Goal: Information Seeking & Learning: Learn about a topic

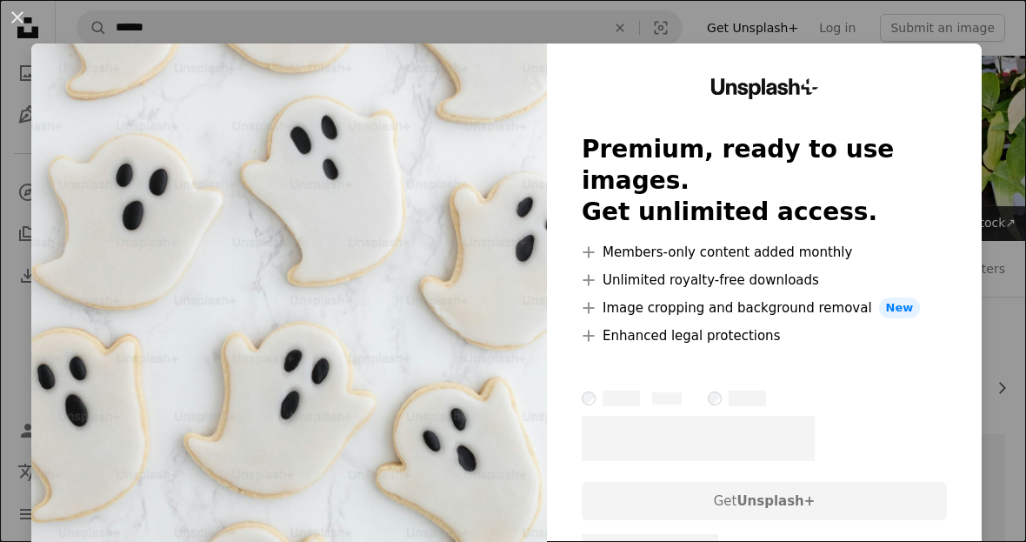
scroll to position [10907, 0]
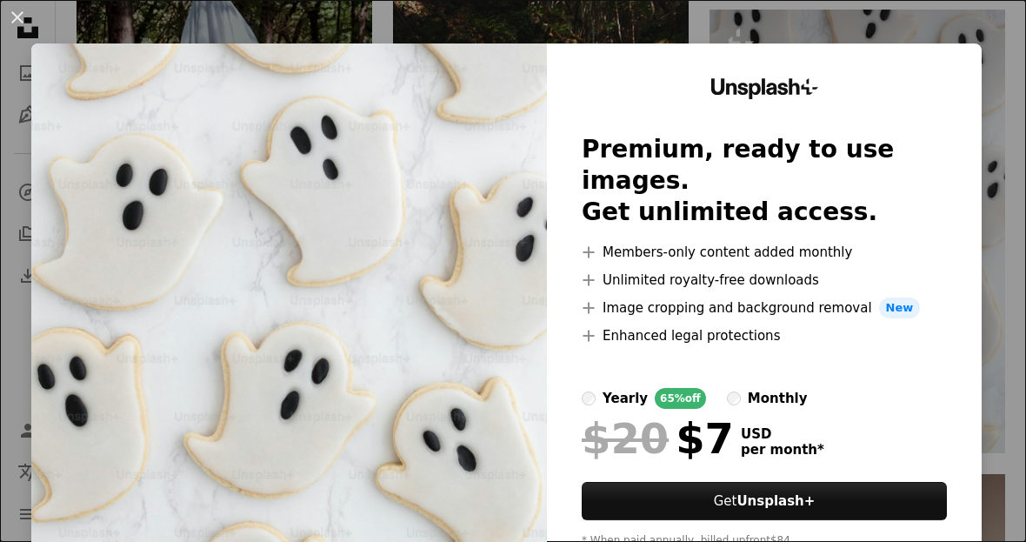
click at [1003, 114] on div "An X shape Unsplash+ Premium, ready to use images. Get unlimited access. A plus…" at bounding box center [513, 271] width 1026 height 542
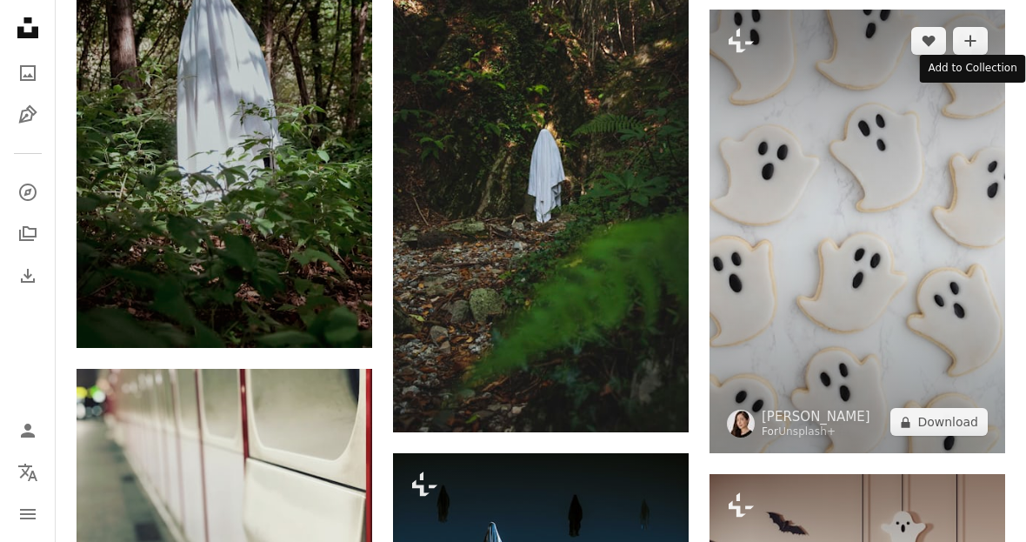
click at [973, 37] on icon "A plus sign" at bounding box center [971, 41] width 14 height 14
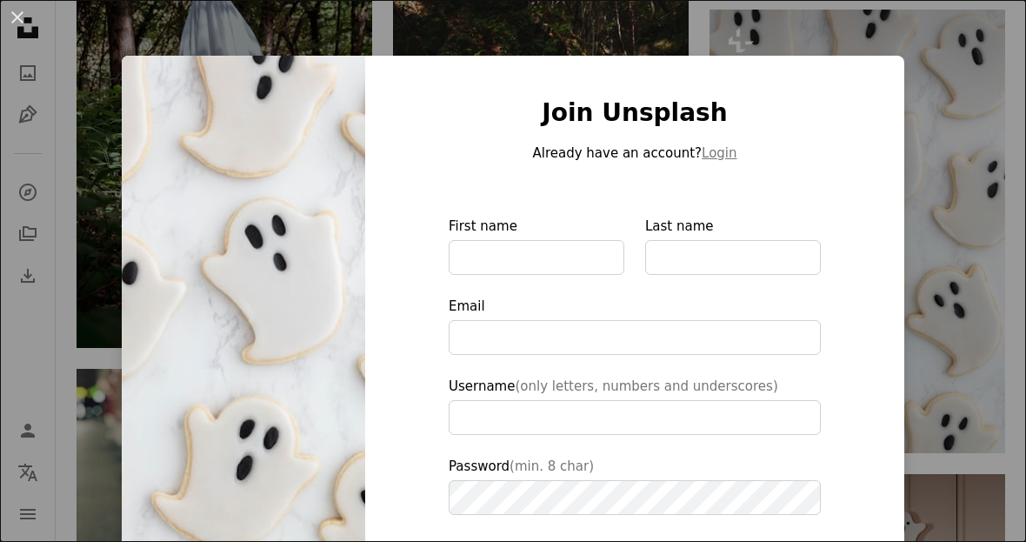
click at [951, 154] on div "An X shape Join Unsplash Already have an account? Login First name Last name Em…" at bounding box center [513, 271] width 1026 height 542
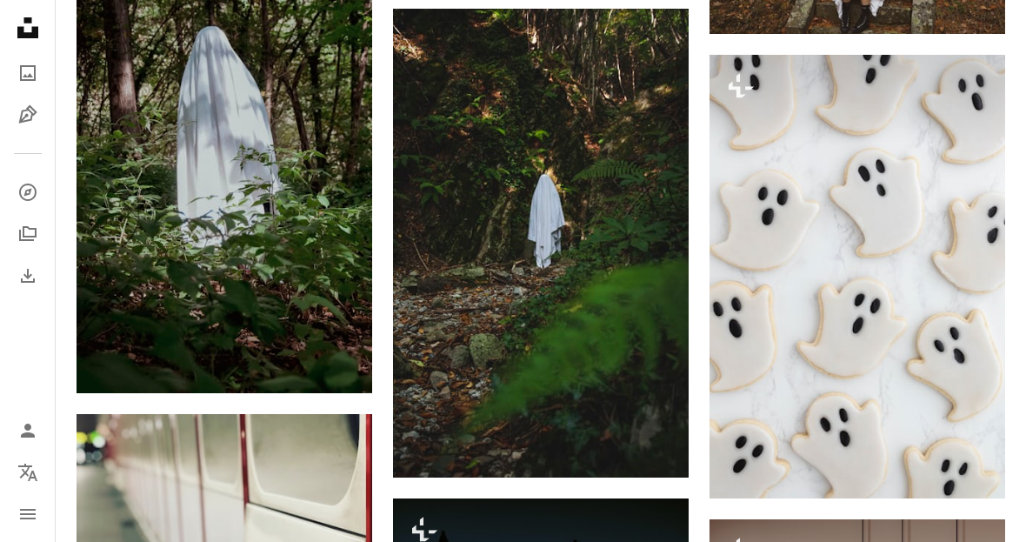
scroll to position [10856, 0]
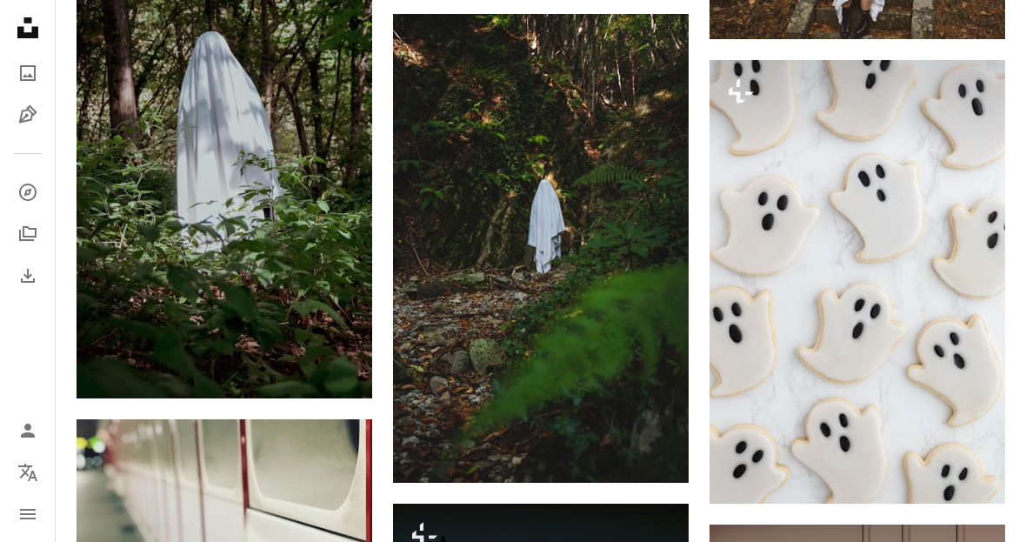
click at [844, 219] on img at bounding box center [858, 282] width 296 height 444
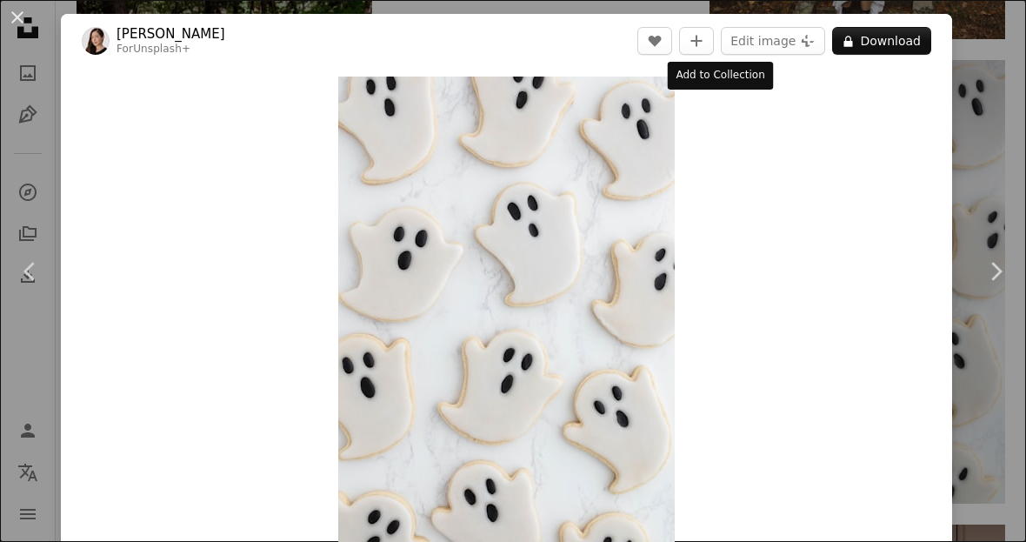
click at [704, 44] on icon "A plus sign" at bounding box center [697, 41] width 14 height 14
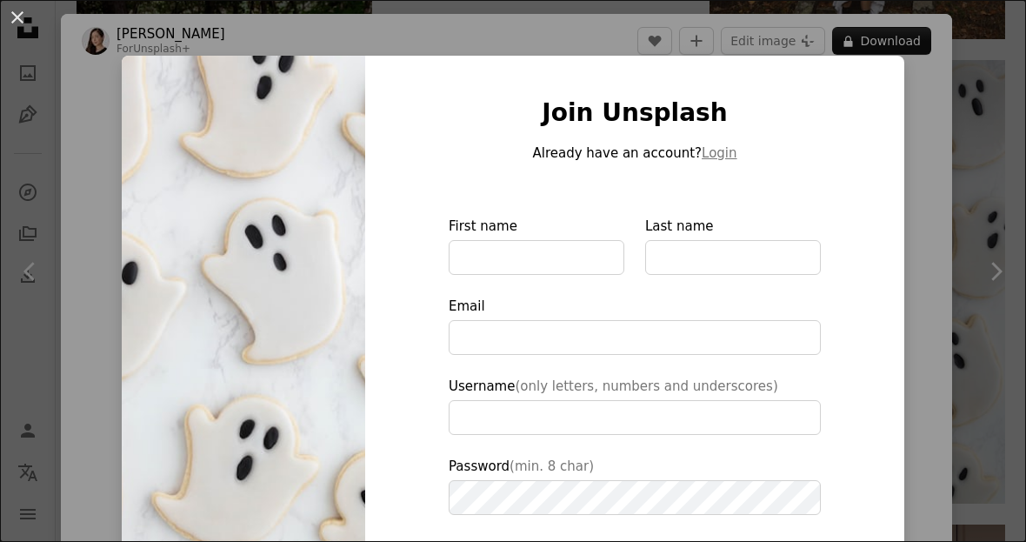
click at [952, 185] on div "An X shape Join Unsplash Already have an account? Login First name Last name Em…" at bounding box center [513, 271] width 1026 height 542
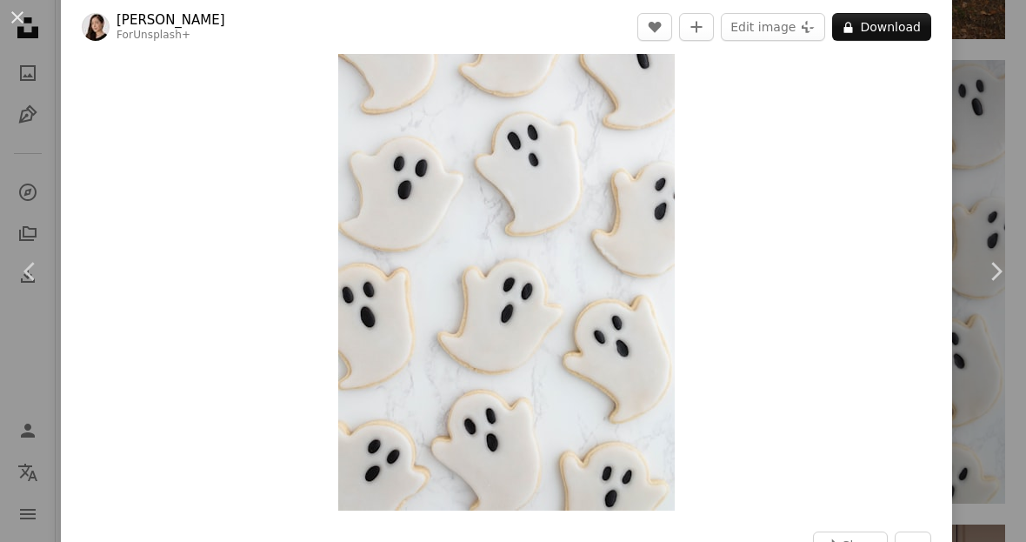
scroll to position [68, 0]
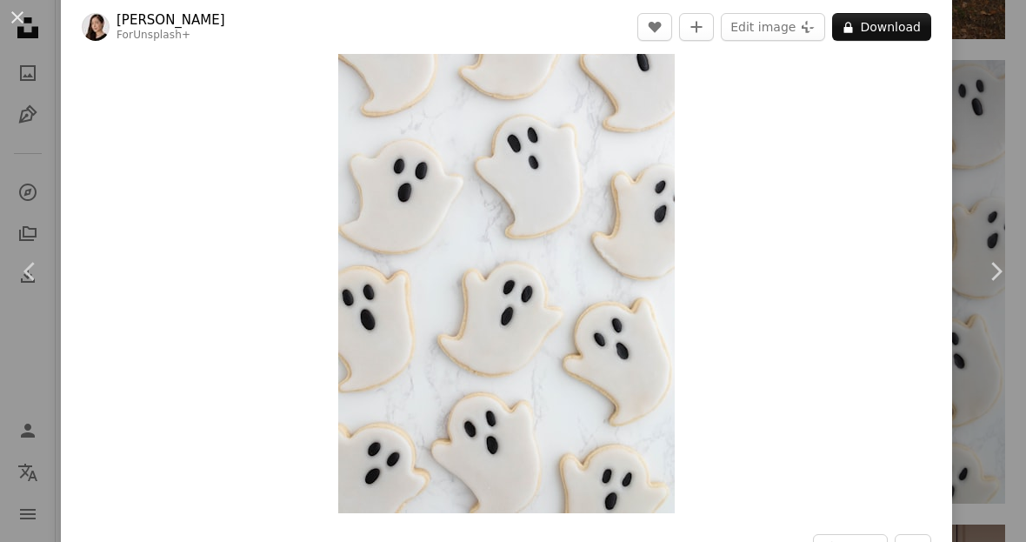
click at [643, 302] on img "Zoom in on this image" at bounding box center [506, 261] width 337 height 504
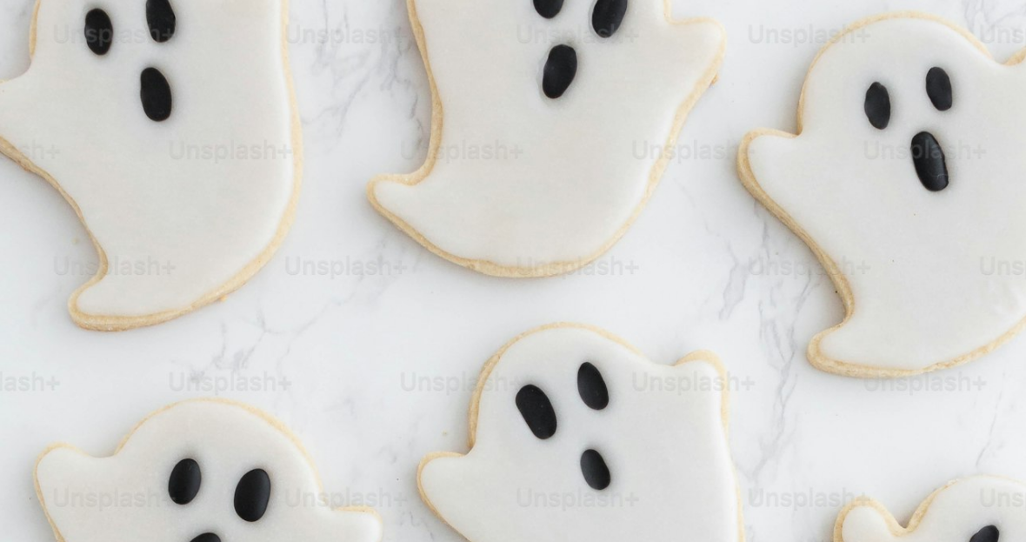
scroll to position [460, 0]
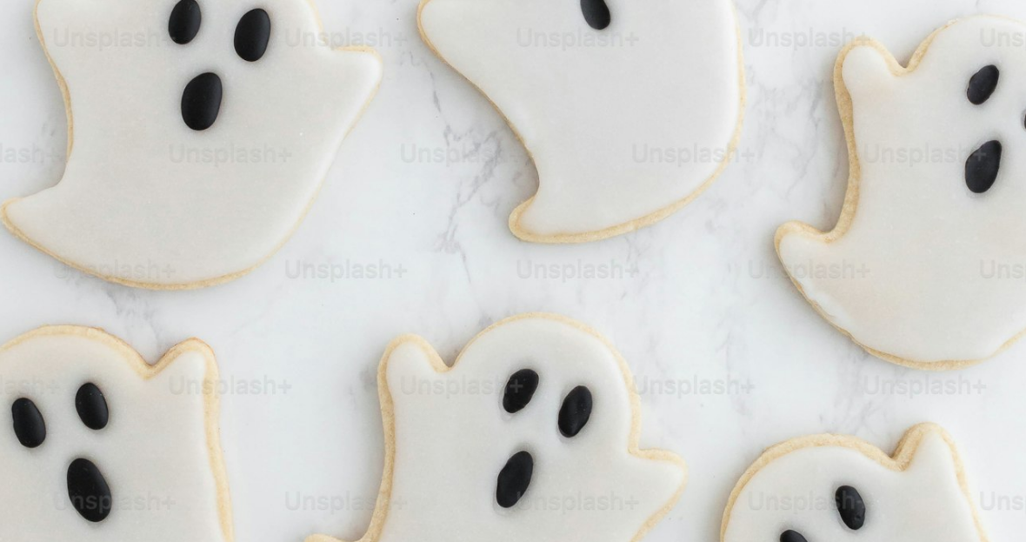
click at [777, 297] on img "Zoom out on this image" at bounding box center [513, 310] width 1028 height 1542
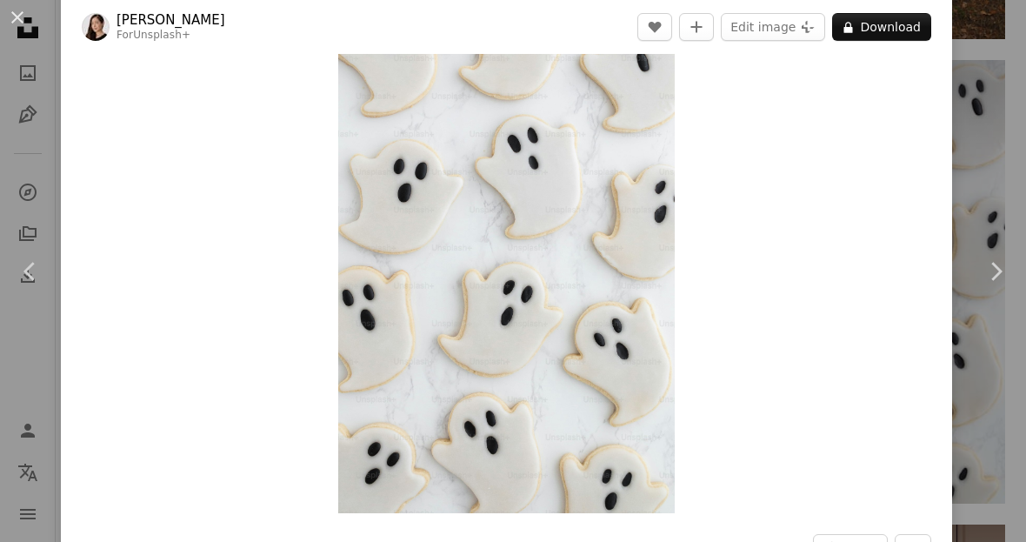
click at [921, 541] on icon "More Actions" at bounding box center [913, 548] width 16 height 16
click at [871, 395] on div "Zoom in" at bounding box center [506, 261] width 891 height 522
click at [17, 19] on button "An X shape" at bounding box center [17, 17] width 21 height 21
click at [17, 18] on icon "Unsplash logo Unsplash Home" at bounding box center [27, 27] width 35 height 35
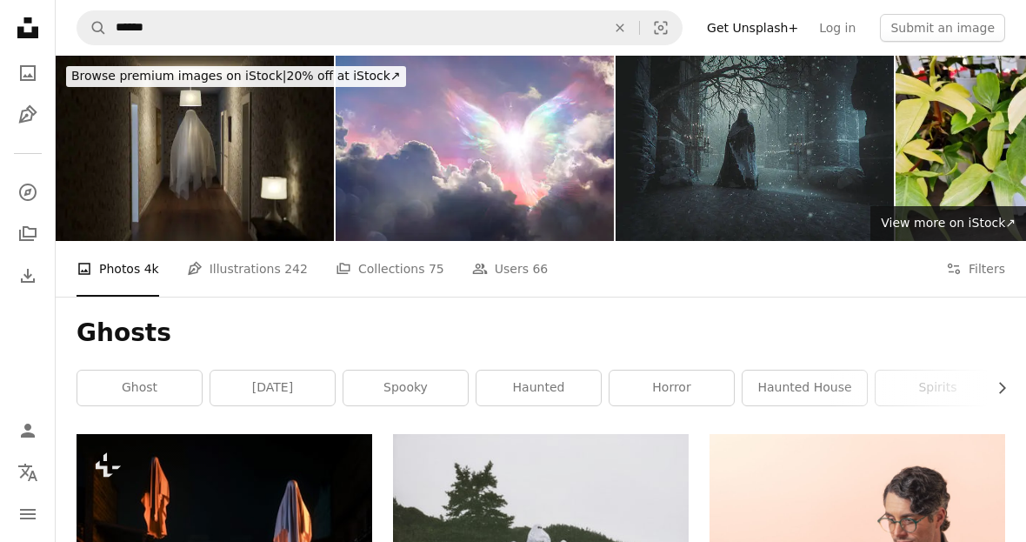
click at [155, 399] on link "ghost" at bounding box center [139, 387] width 124 height 35
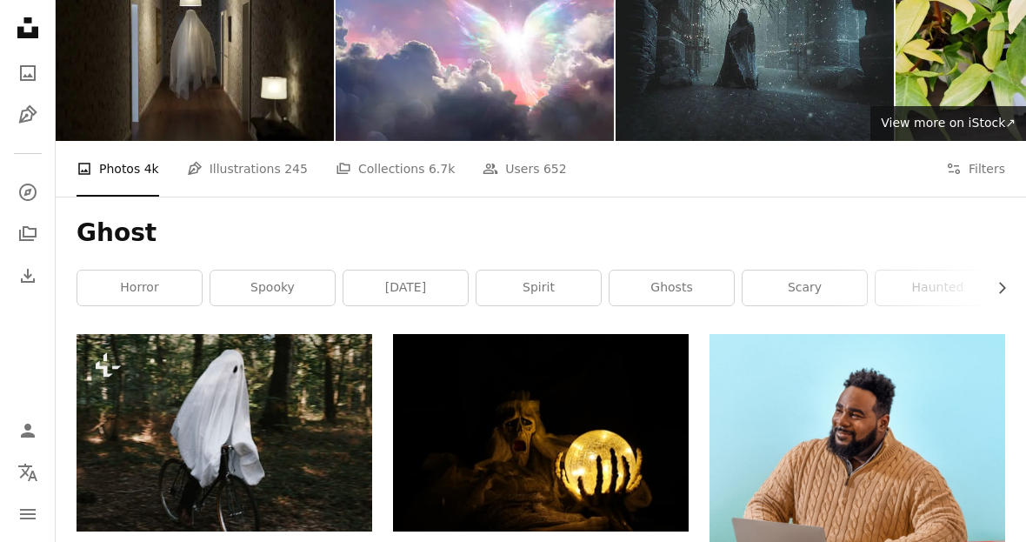
scroll to position [80, 0]
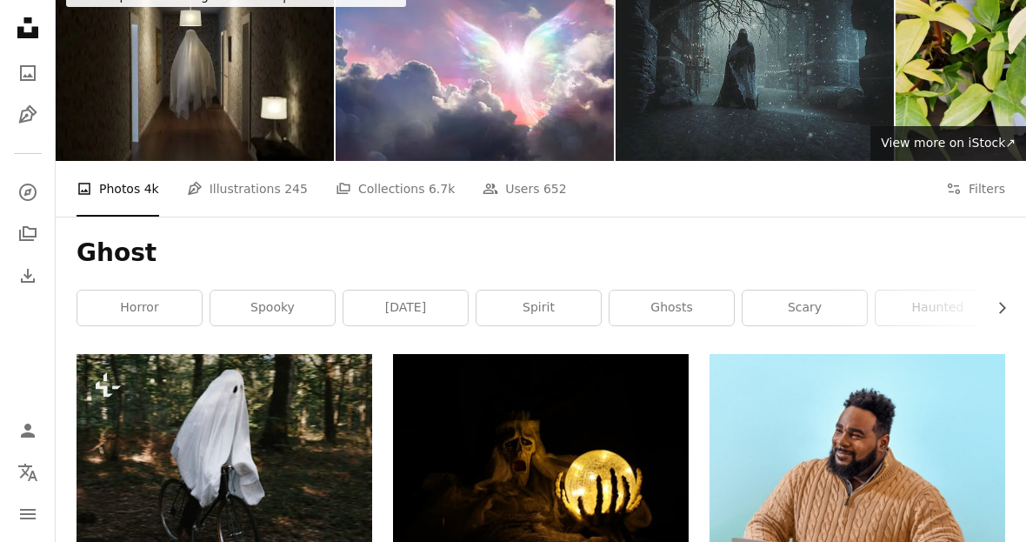
click at [1001, 303] on icon "button" at bounding box center [1002, 308] width 7 height 11
click at [994, 302] on icon "Chevron right" at bounding box center [1001, 307] width 17 height 17
click at [1002, 307] on icon "Chevron right" at bounding box center [1001, 307] width 17 height 17
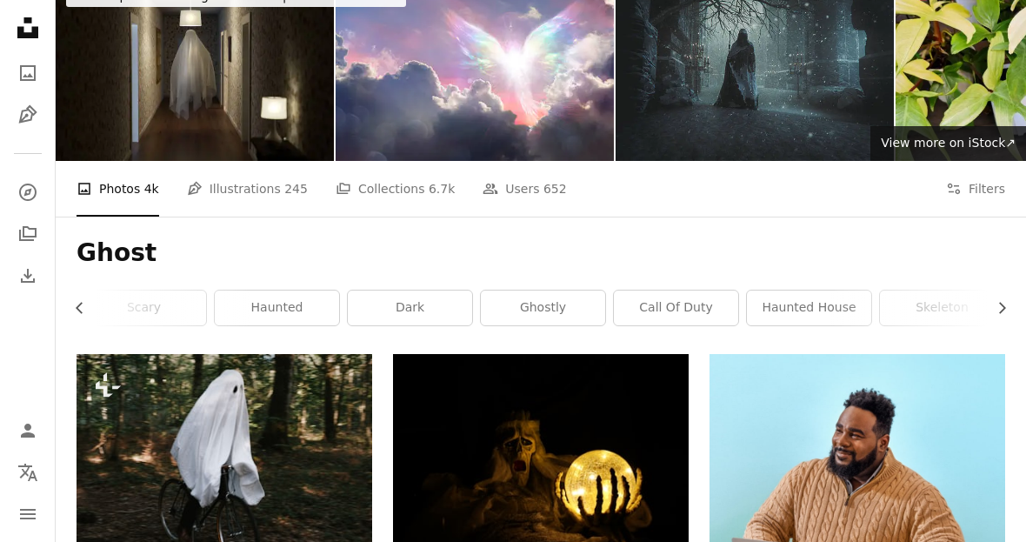
scroll to position [0, 783]
click at [995, 299] on icon "Chevron right" at bounding box center [1001, 307] width 17 height 17
click at [999, 296] on button "Chevron right" at bounding box center [995, 307] width 19 height 35
click at [993, 302] on icon "Chevron right" at bounding box center [1001, 307] width 17 height 17
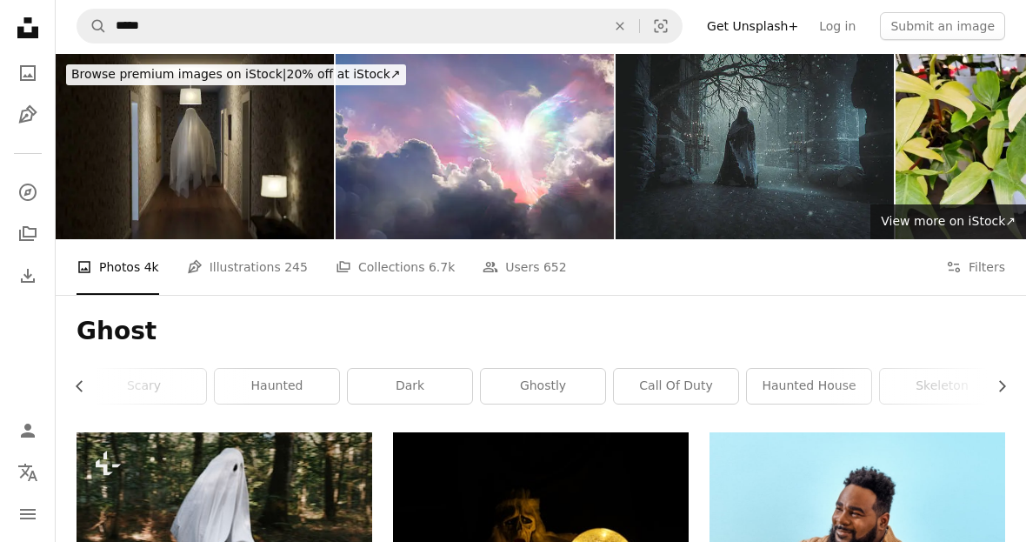
scroll to position [0, 0]
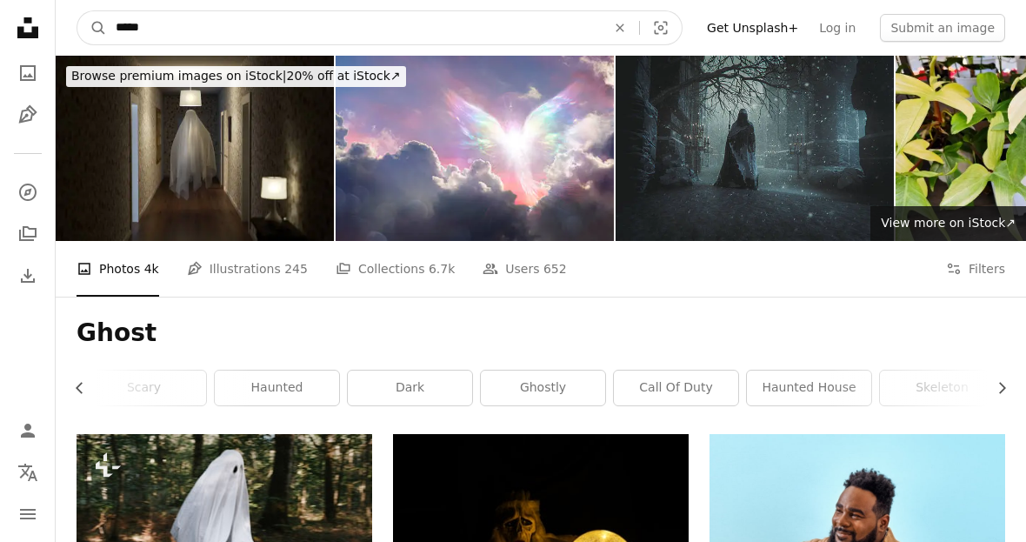
click at [424, 24] on input "*****" at bounding box center [354, 27] width 494 height 33
type input "******"
click at [92, 28] on button "A magnifying glass" at bounding box center [92, 27] width 30 height 33
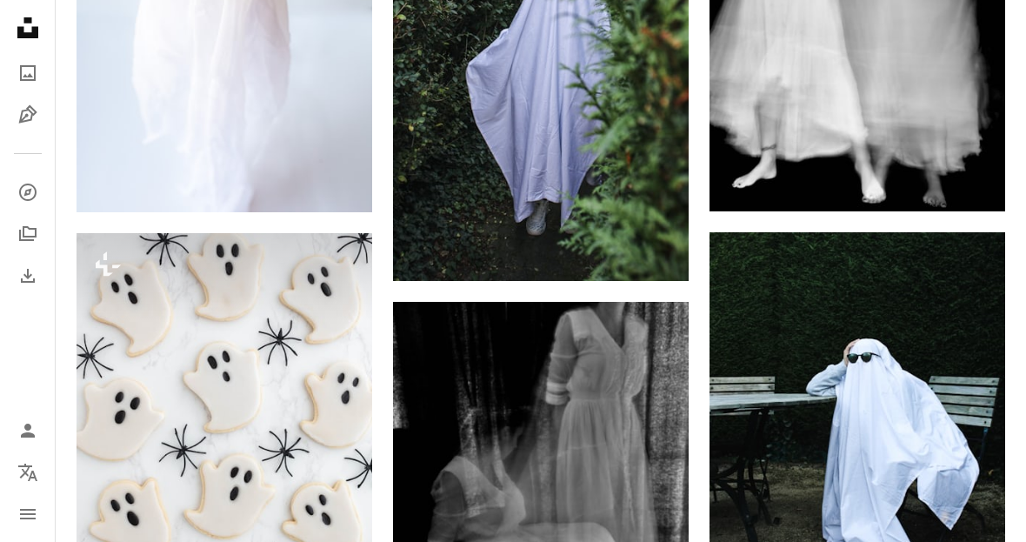
scroll to position [1056, 0]
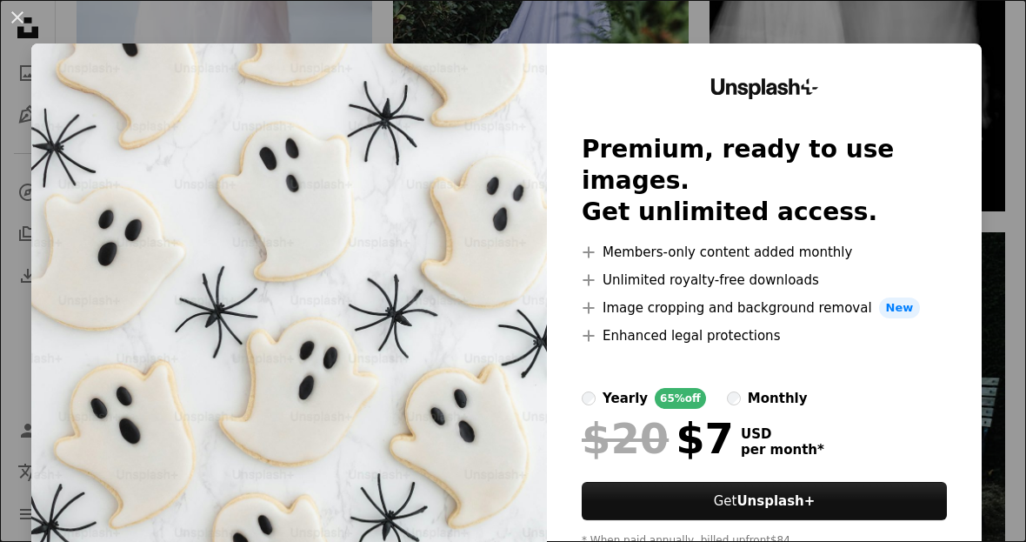
click at [937, 21] on div "An X shape Unsplash+ Premium, ready to use images. Get unlimited access. A plus…" at bounding box center [513, 271] width 1026 height 542
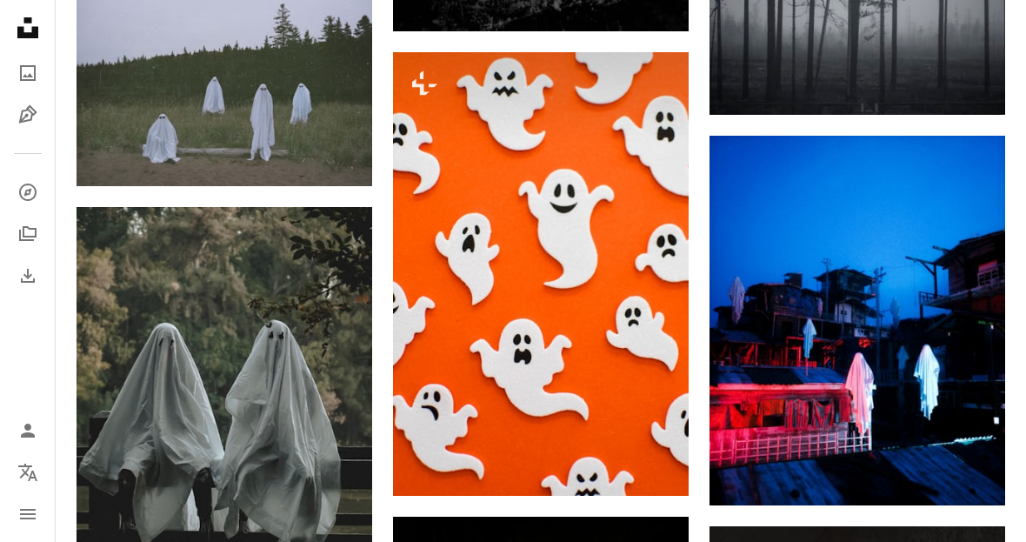
scroll to position [1765, 0]
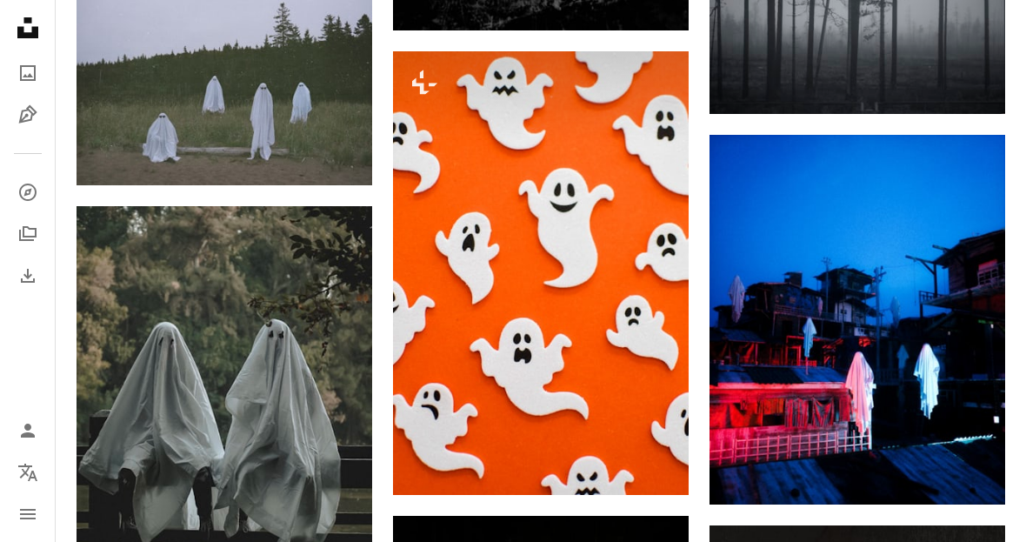
click at [630, 477] on img at bounding box center [541, 273] width 296 height 444
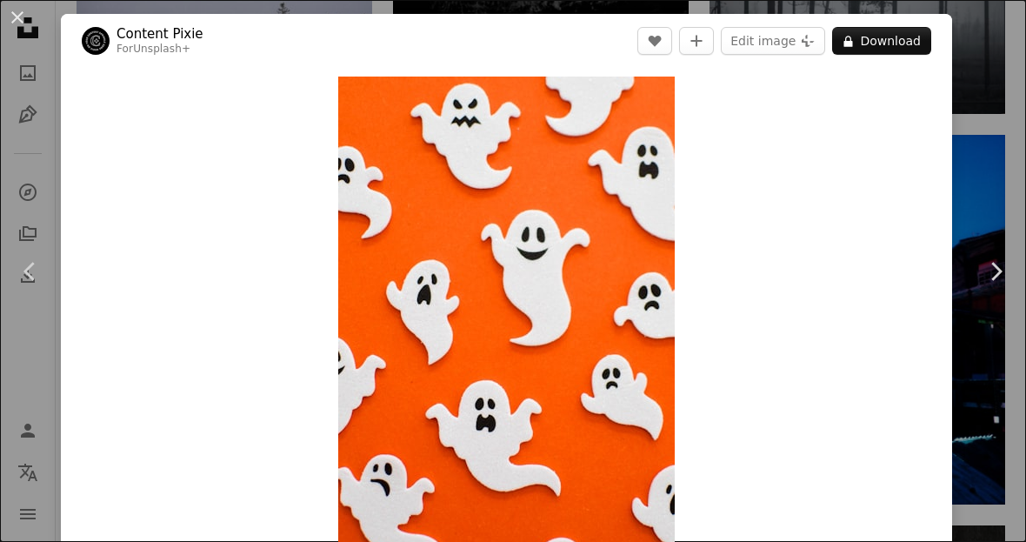
click at [23, 28] on button "An X shape" at bounding box center [17, 17] width 21 height 21
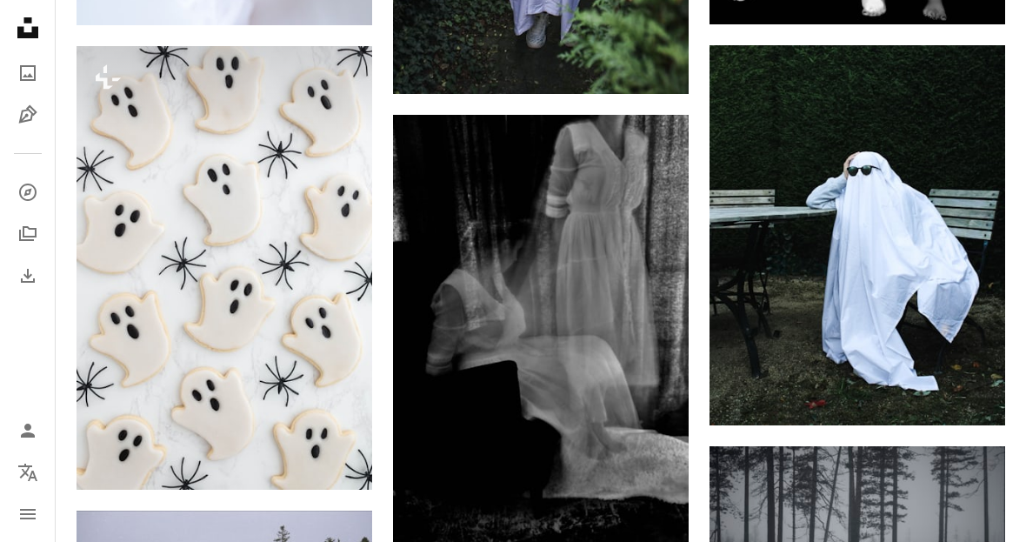
scroll to position [1244, 0]
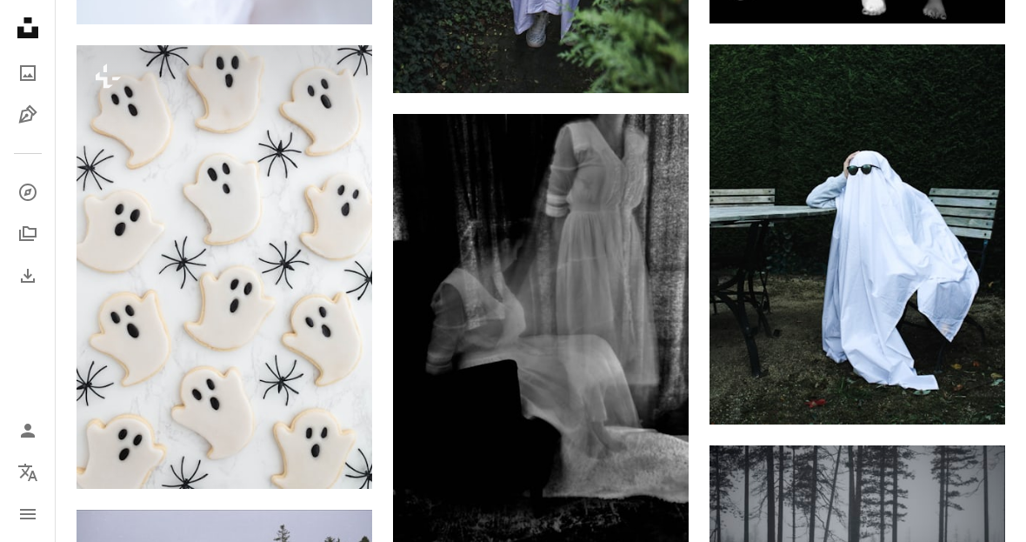
click at [238, 291] on img at bounding box center [225, 267] width 296 height 444
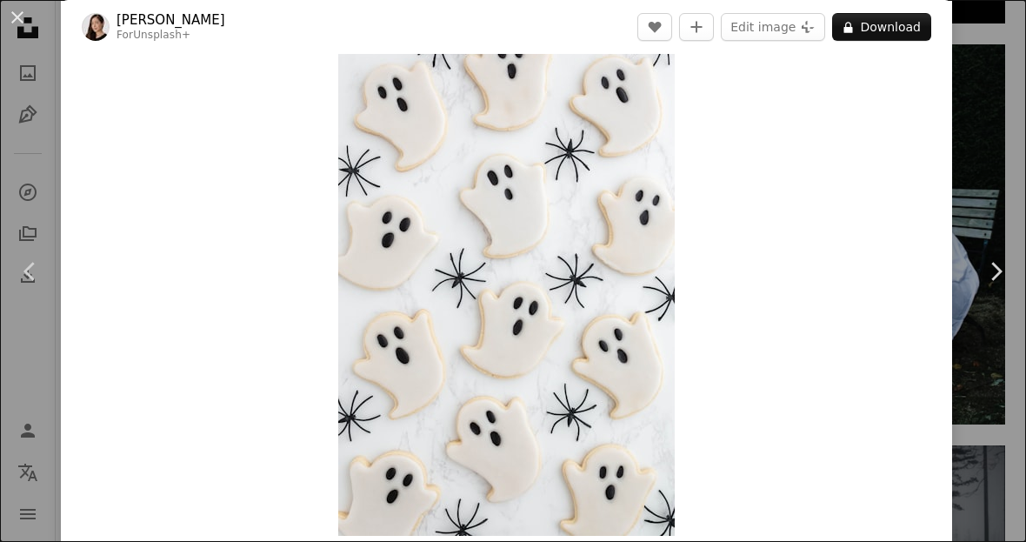
scroll to position [1254, 0]
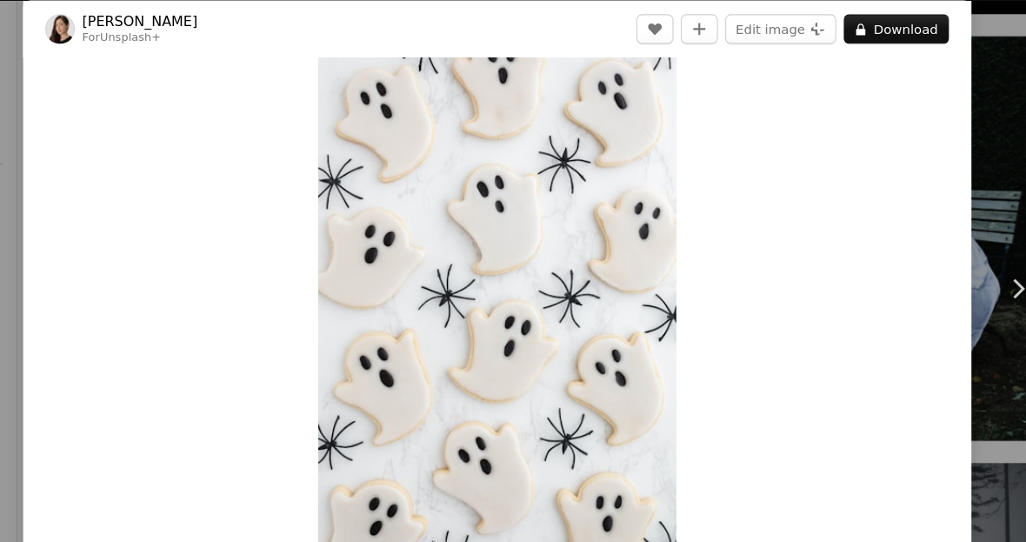
click at [581, 219] on img "Zoom in on this image" at bounding box center [506, 282] width 337 height 505
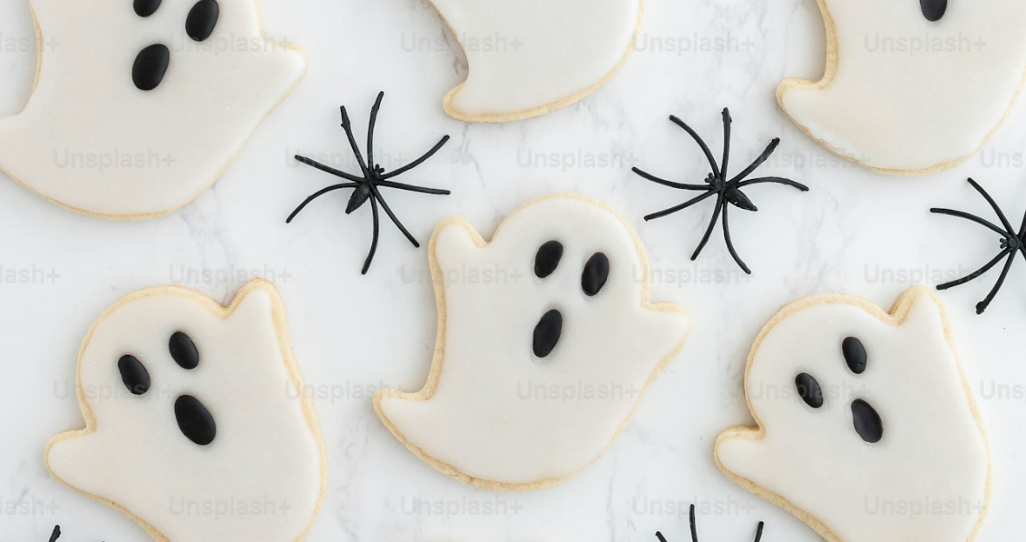
scroll to position [0, 0]
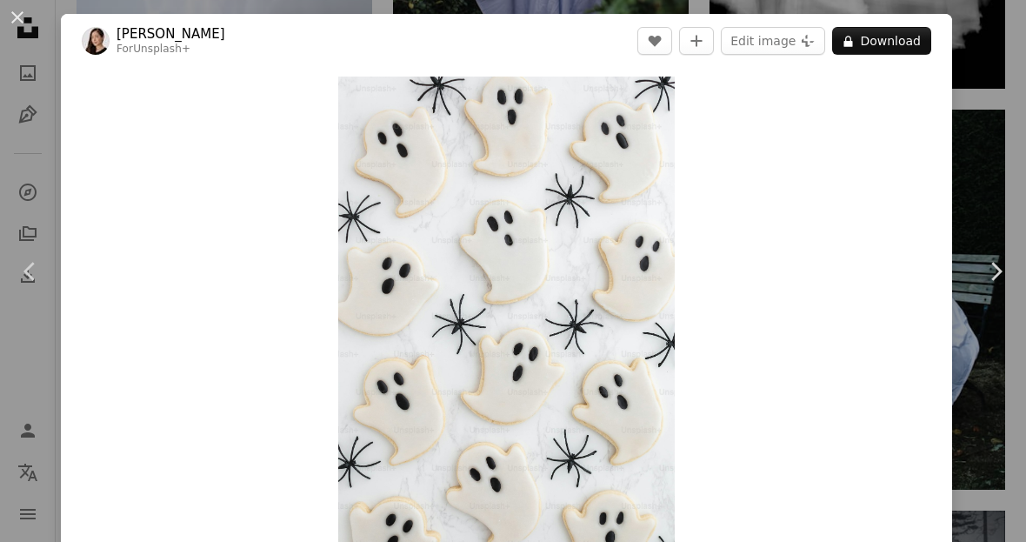
click at [19, 23] on button "An X shape" at bounding box center [17, 17] width 21 height 21
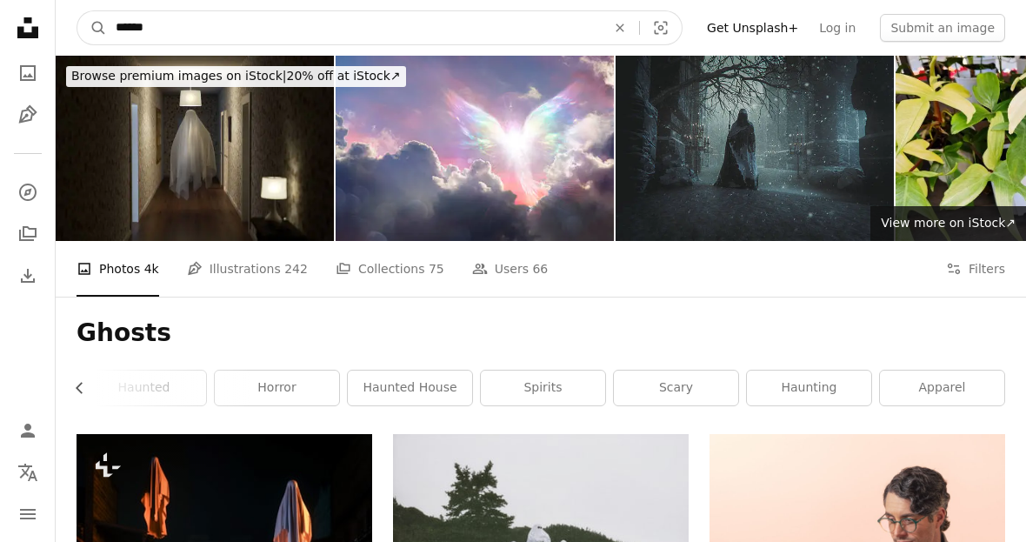
click at [216, 34] on input "******" at bounding box center [354, 27] width 494 height 33
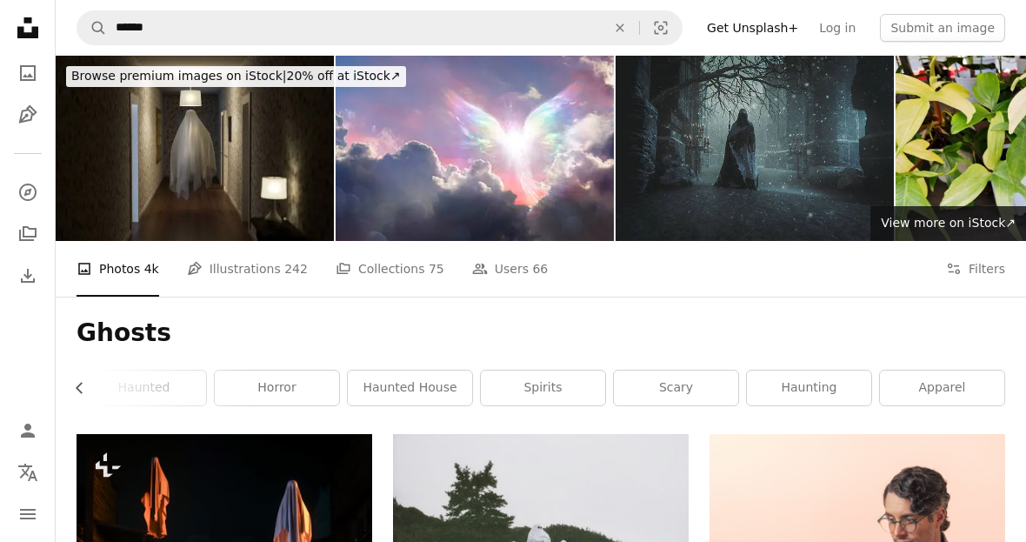
click at [633, 37] on button "An X shape" at bounding box center [620, 27] width 38 height 33
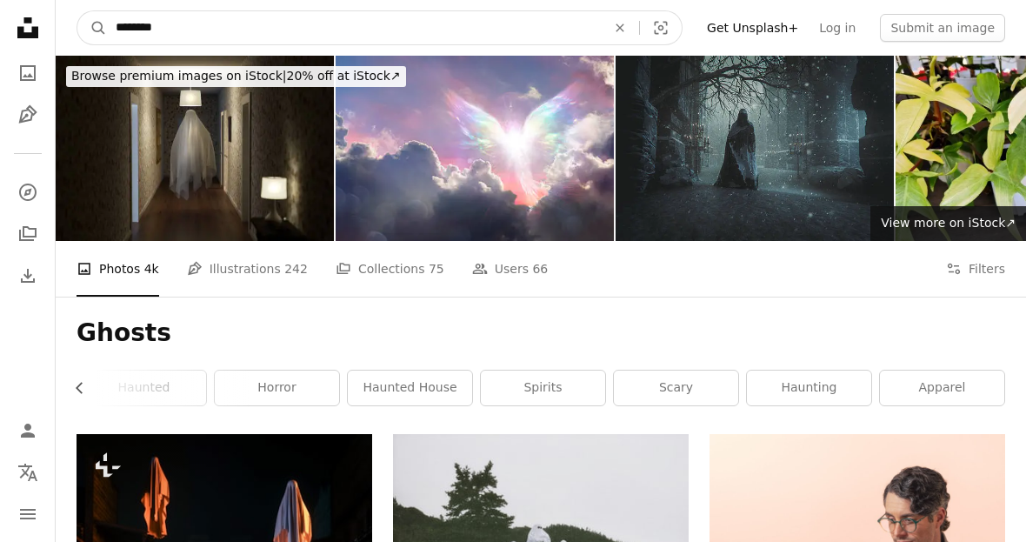
type input "*********"
click at [92, 28] on button "A magnifying glass" at bounding box center [92, 27] width 30 height 33
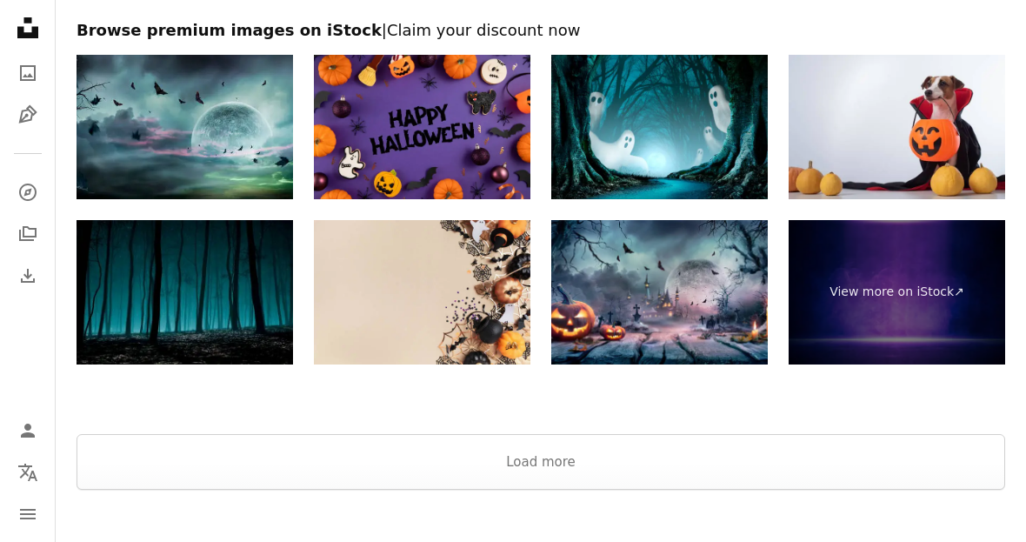
scroll to position [2640, 0]
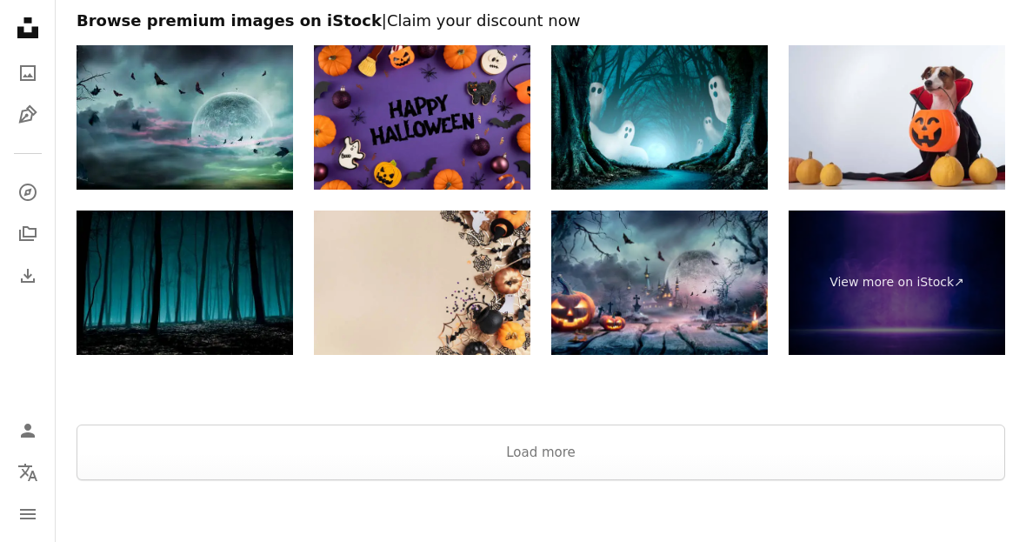
click at [579, 451] on button "Load more" at bounding box center [541, 452] width 929 height 56
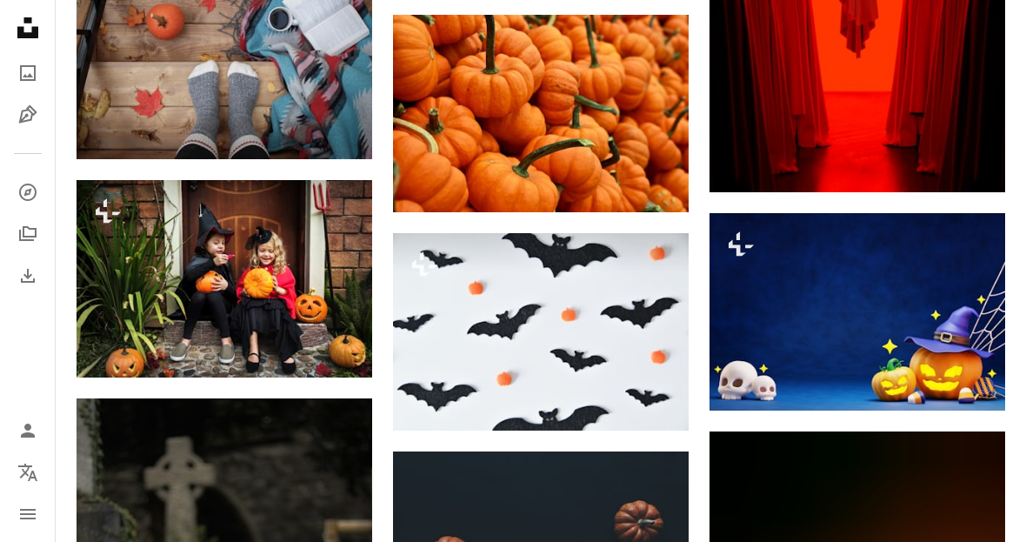
scroll to position [12213, 0]
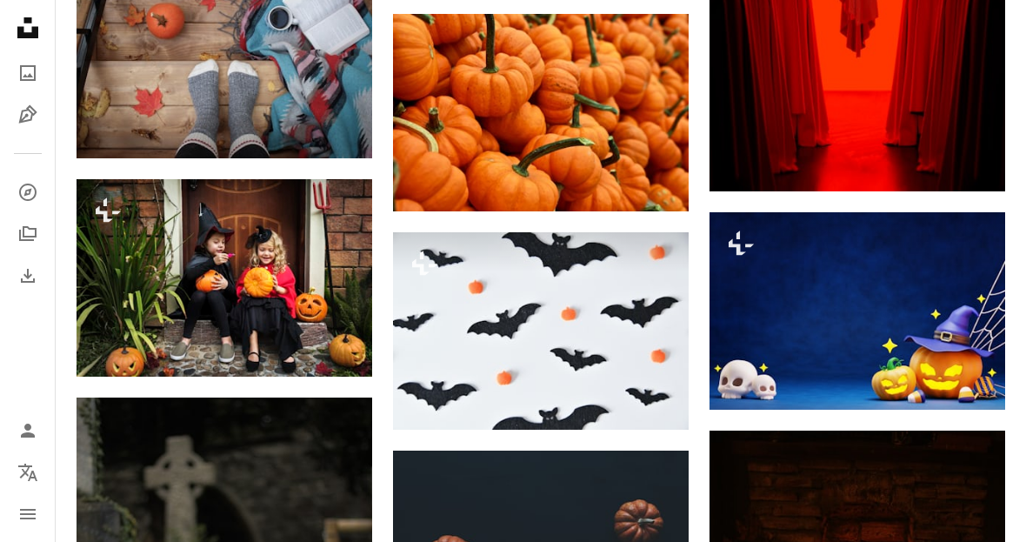
click at [604, 304] on img at bounding box center [541, 330] width 296 height 197
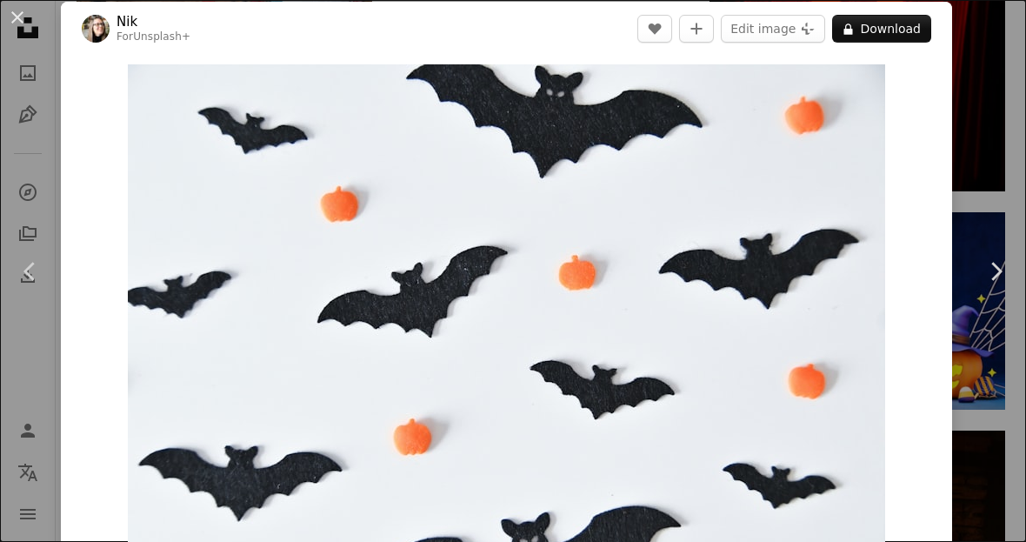
scroll to position [13, 0]
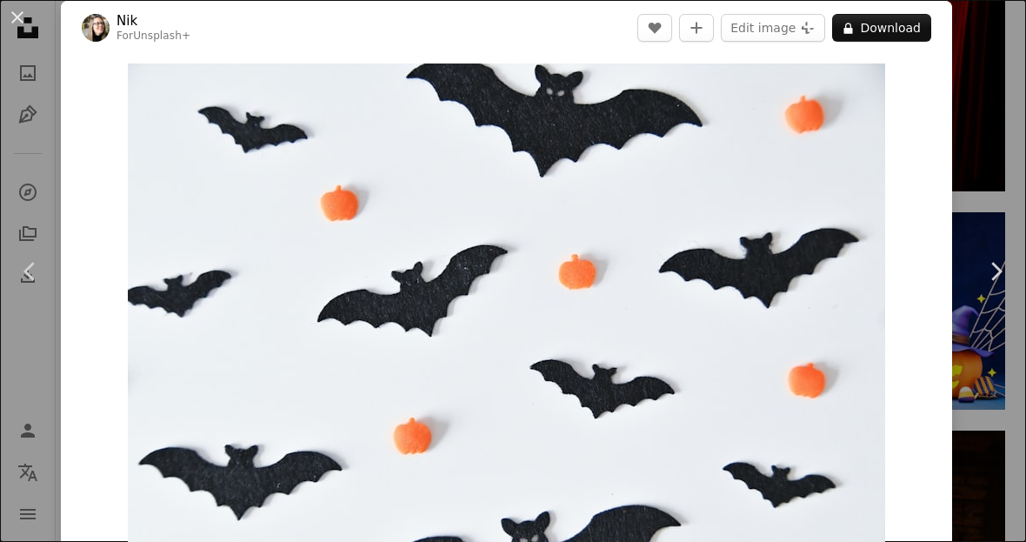
click at [760, 322] on img "Zoom in on this image" at bounding box center [506, 315] width 757 height 505
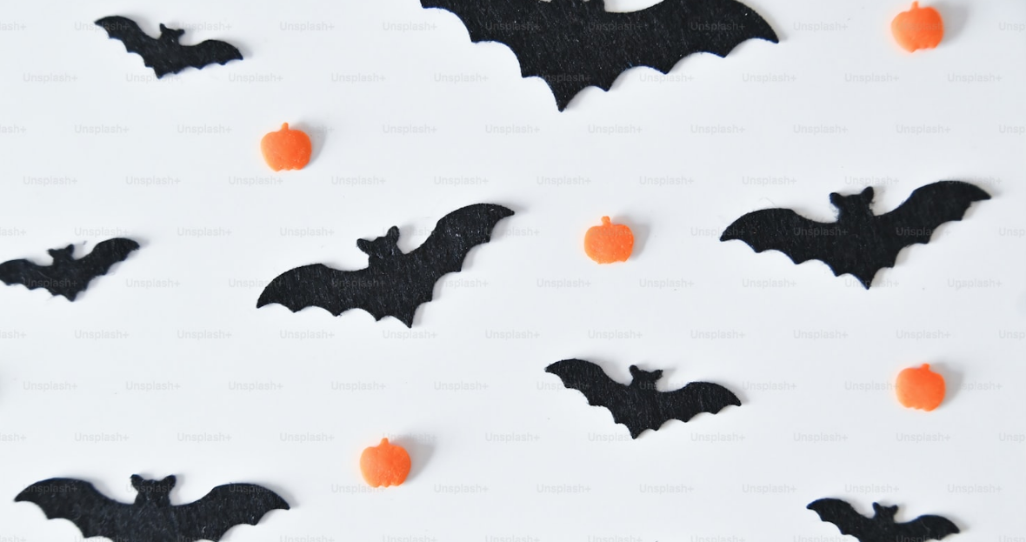
scroll to position [40, 0]
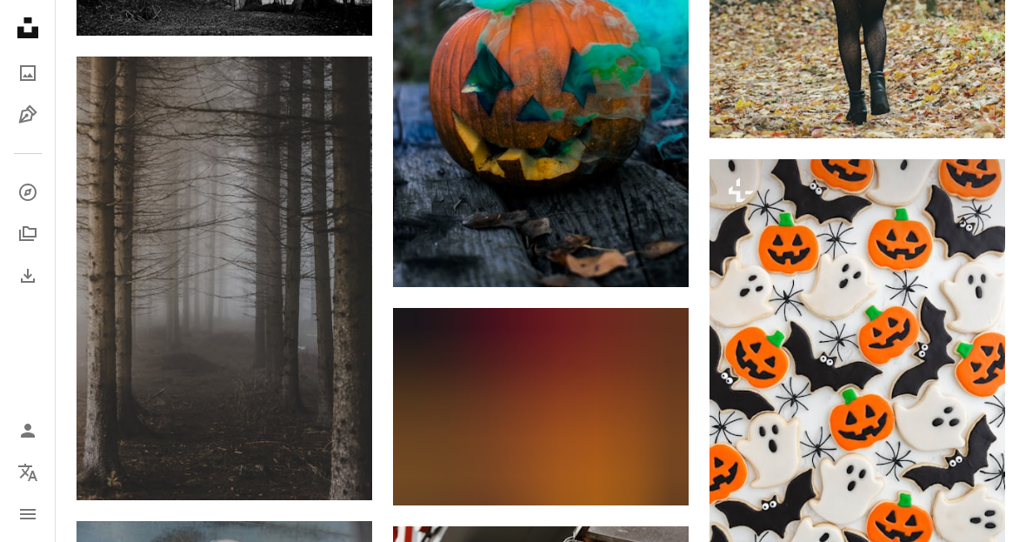
scroll to position [30211, 0]
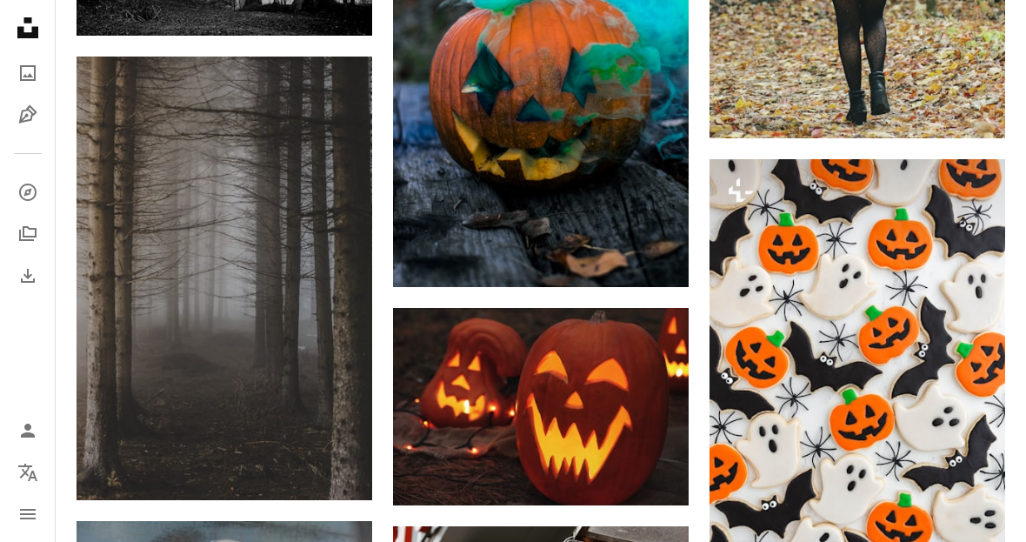
click at [864, 360] on img at bounding box center [858, 381] width 296 height 444
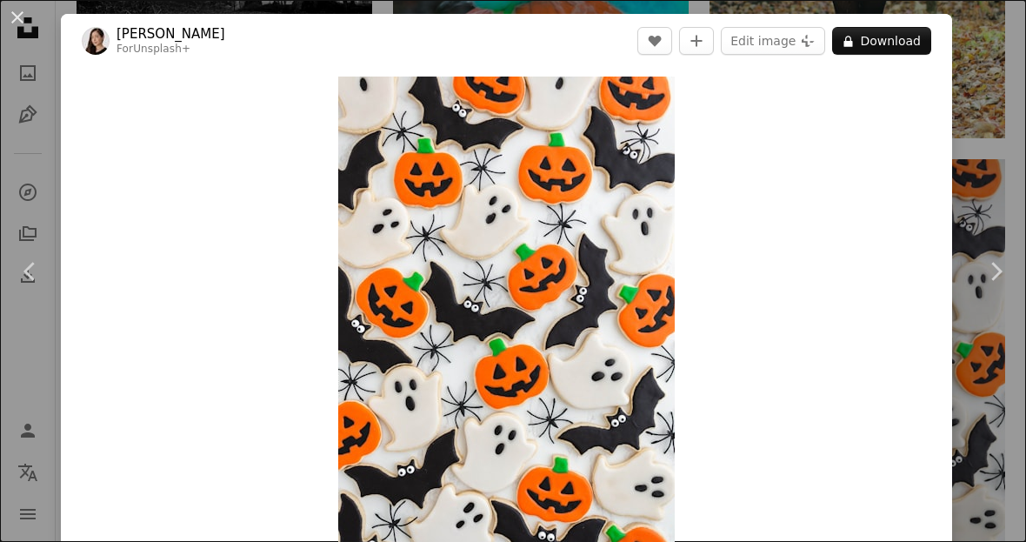
scroll to position [30243, 0]
